Goal: Task Accomplishment & Management: Manage account settings

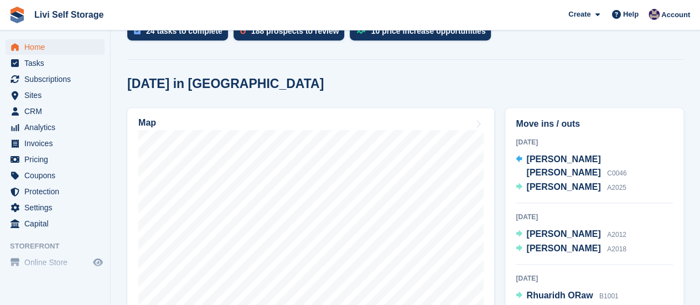
scroll to position [277, 0]
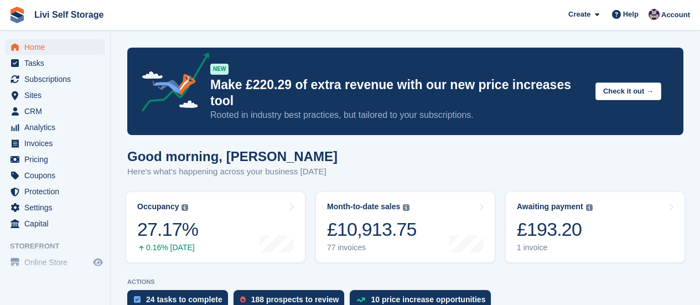
scroll to position [277, 0]
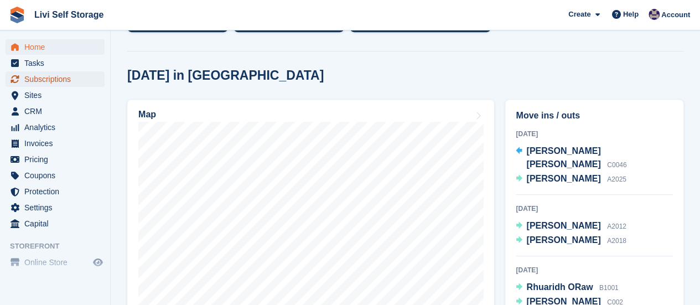
click at [43, 80] on span "Subscriptions" at bounding box center [57, 78] width 66 height 15
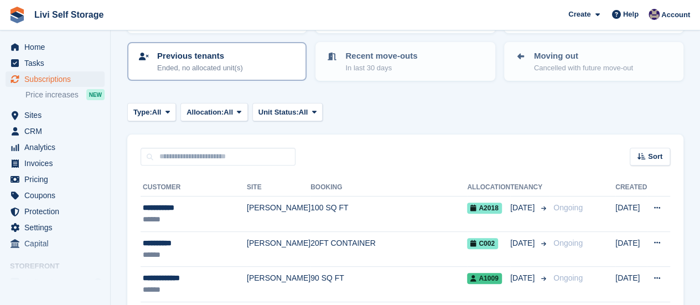
scroll to position [166, 0]
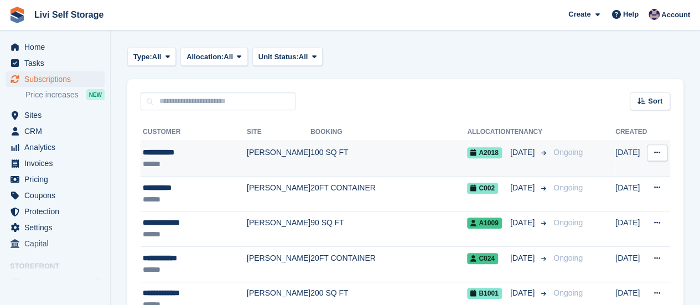
click at [472, 155] on span "A2018" at bounding box center [484, 152] width 34 height 11
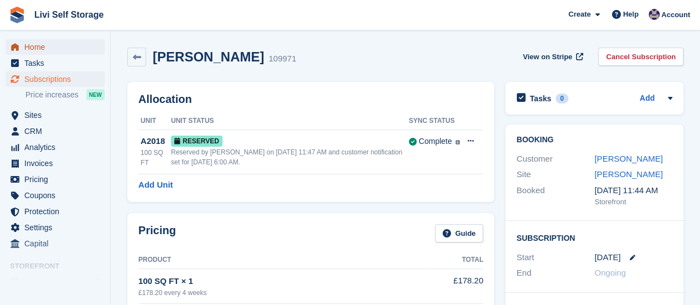
click at [39, 46] on span "Home" at bounding box center [57, 46] width 66 height 15
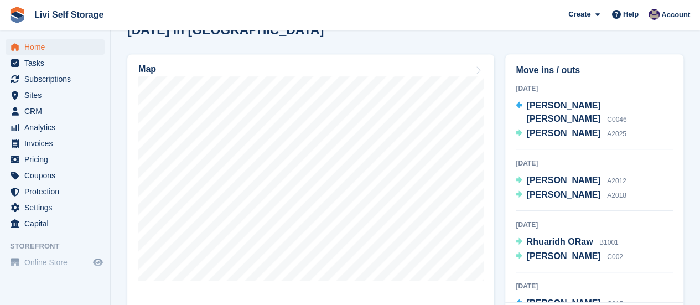
scroll to position [332, 0]
